Goal: Information Seeking & Learning: Understand process/instructions

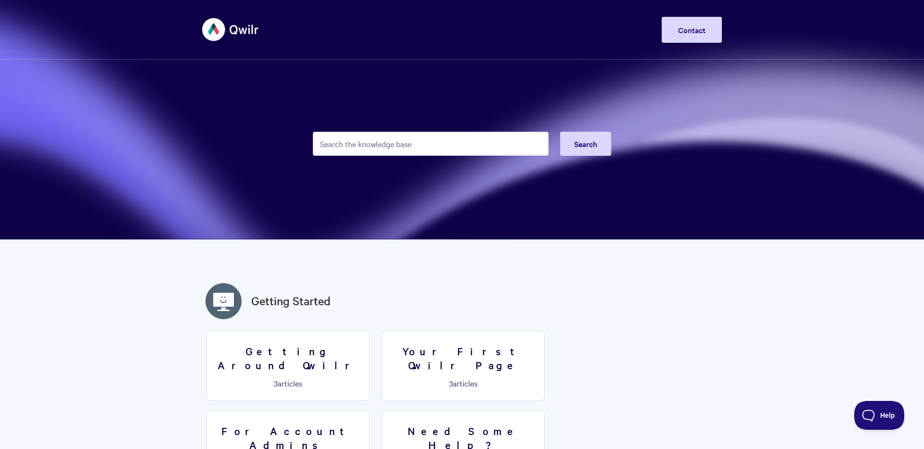
click at [416, 145] on input "Search the knowledge base" at bounding box center [431, 144] width 236 height 24
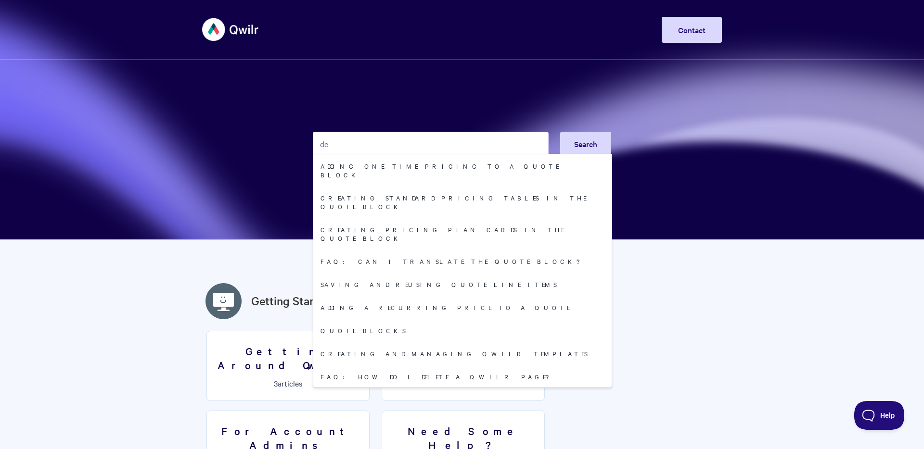
type input "d"
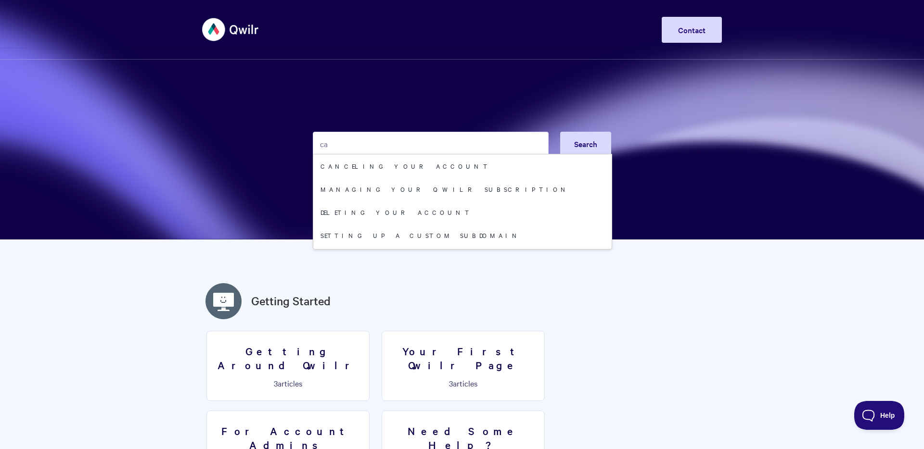
type input "c"
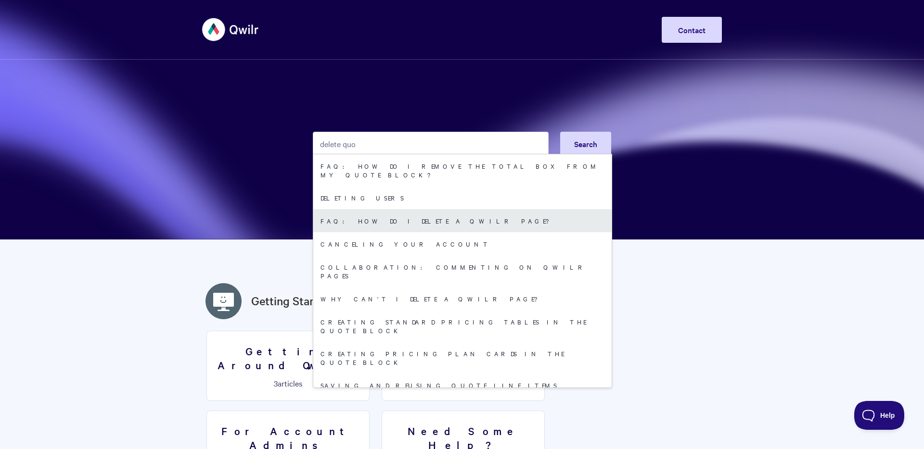
type input "delete quo"
click at [441, 209] on link "FAQ: How do I delete a Qwilr Page?" at bounding box center [462, 220] width 298 height 23
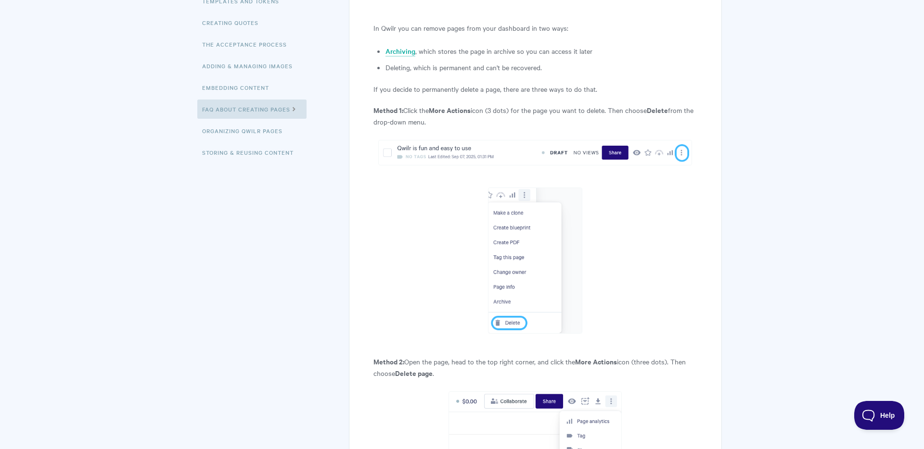
scroll to position [224, 0]
